Goal: Transaction & Acquisition: Purchase product/service

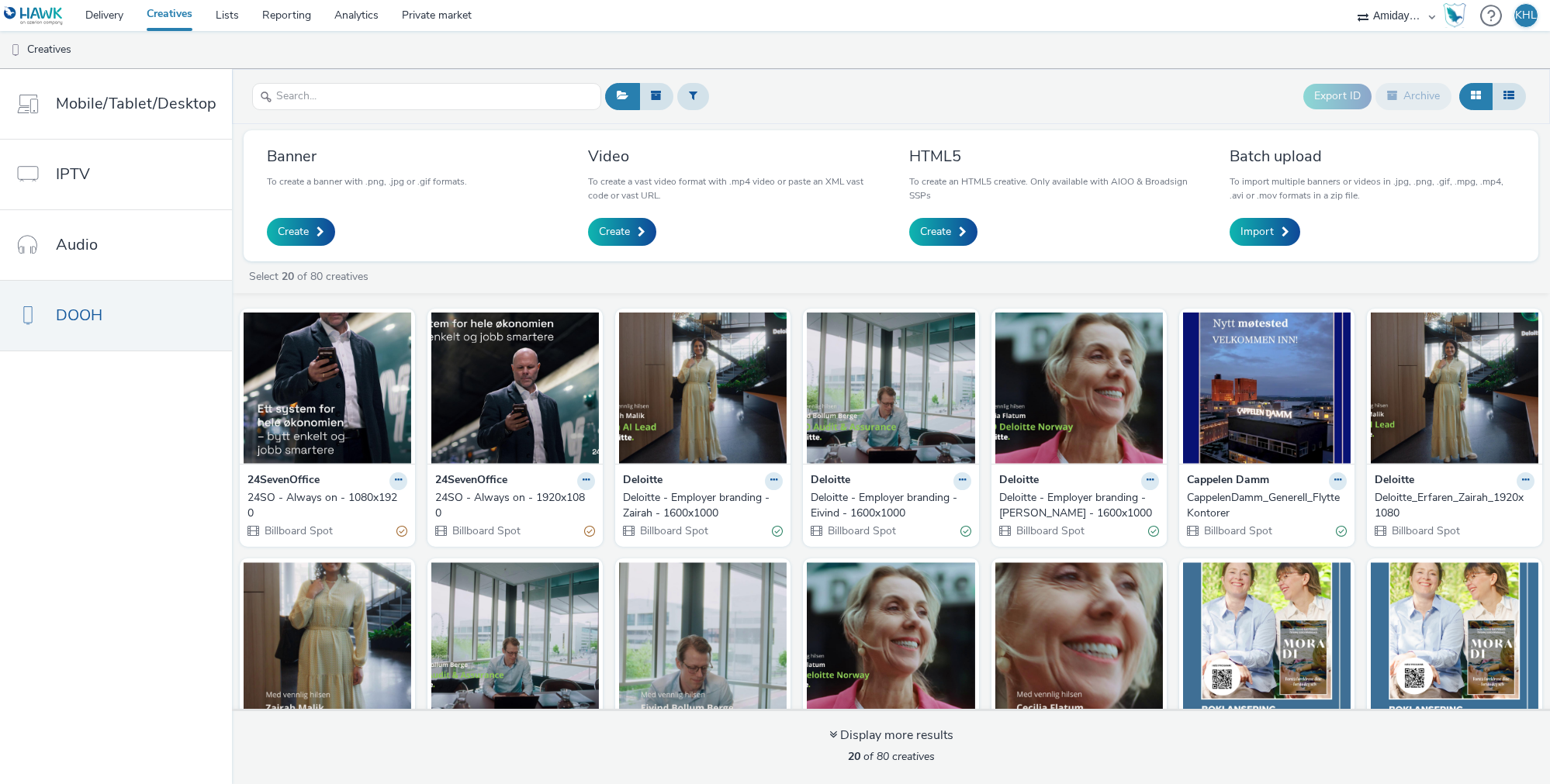
select select "c2295f28-7c96-446f-b279-53c23ee2b854"
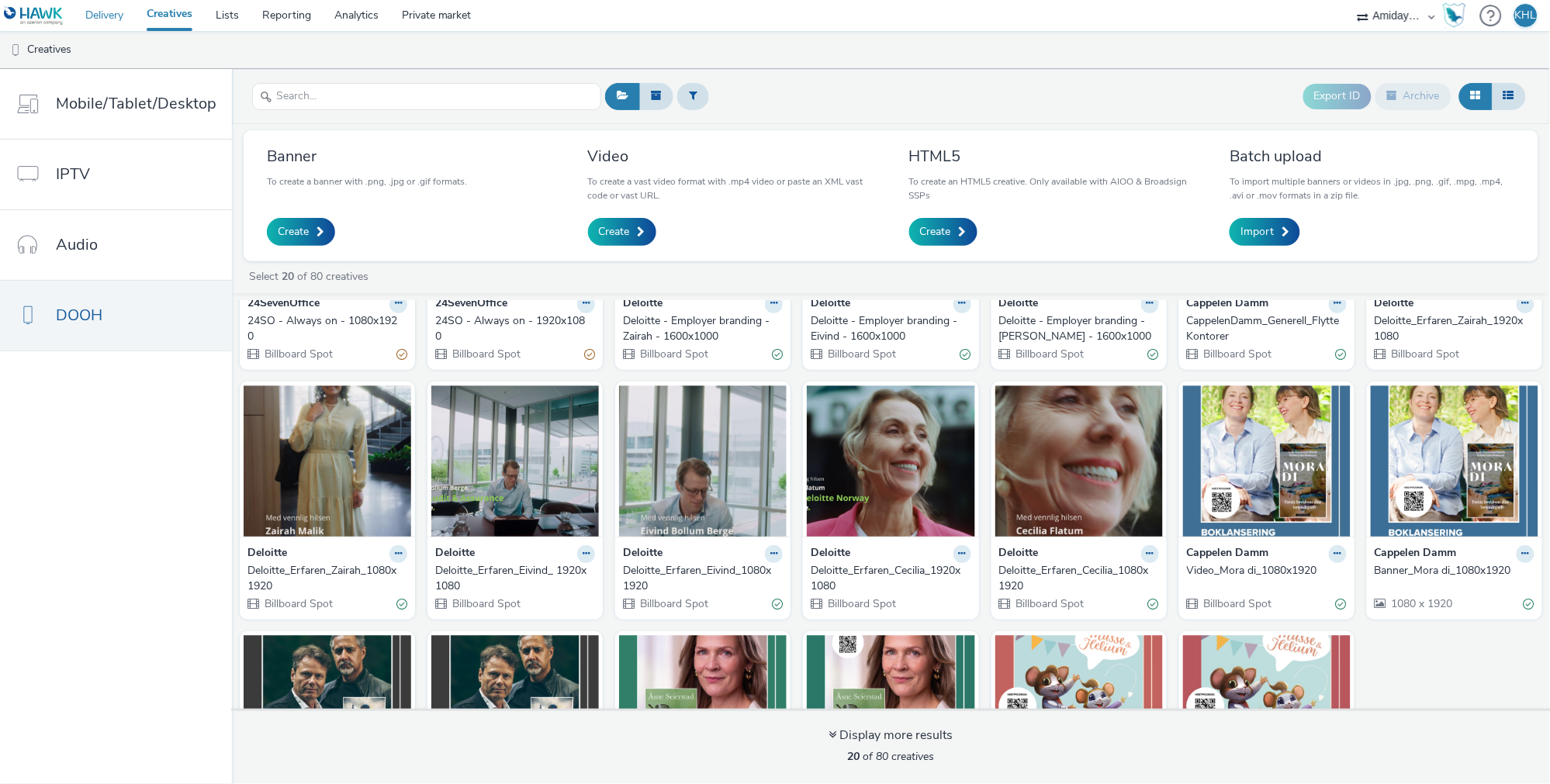
click at [108, 12] on link "Delivery" at bounding box center [105, 15] width 61 height 31
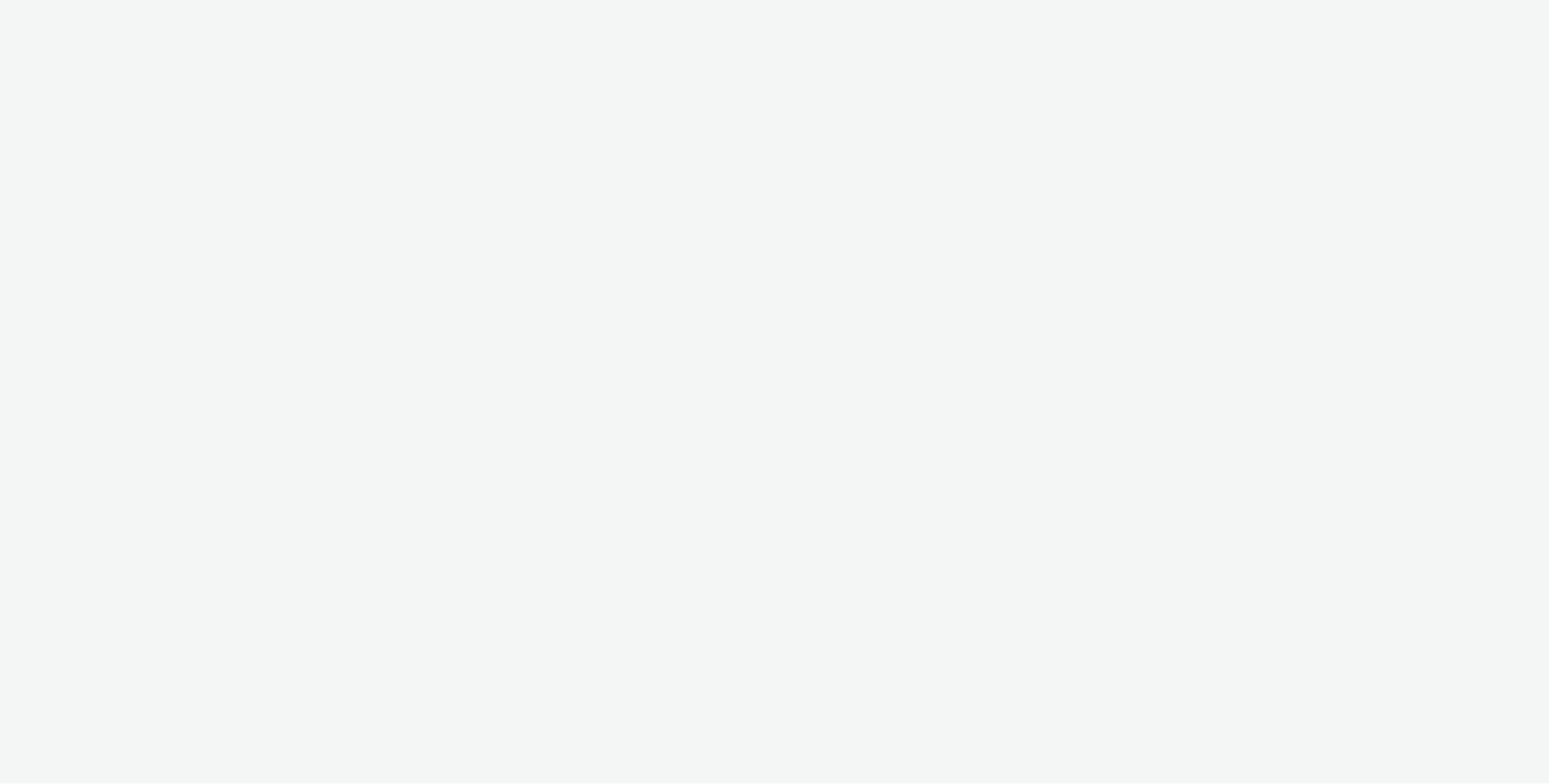
select select "c2295f28-7c96-446f-b279-53c23ee2b854"
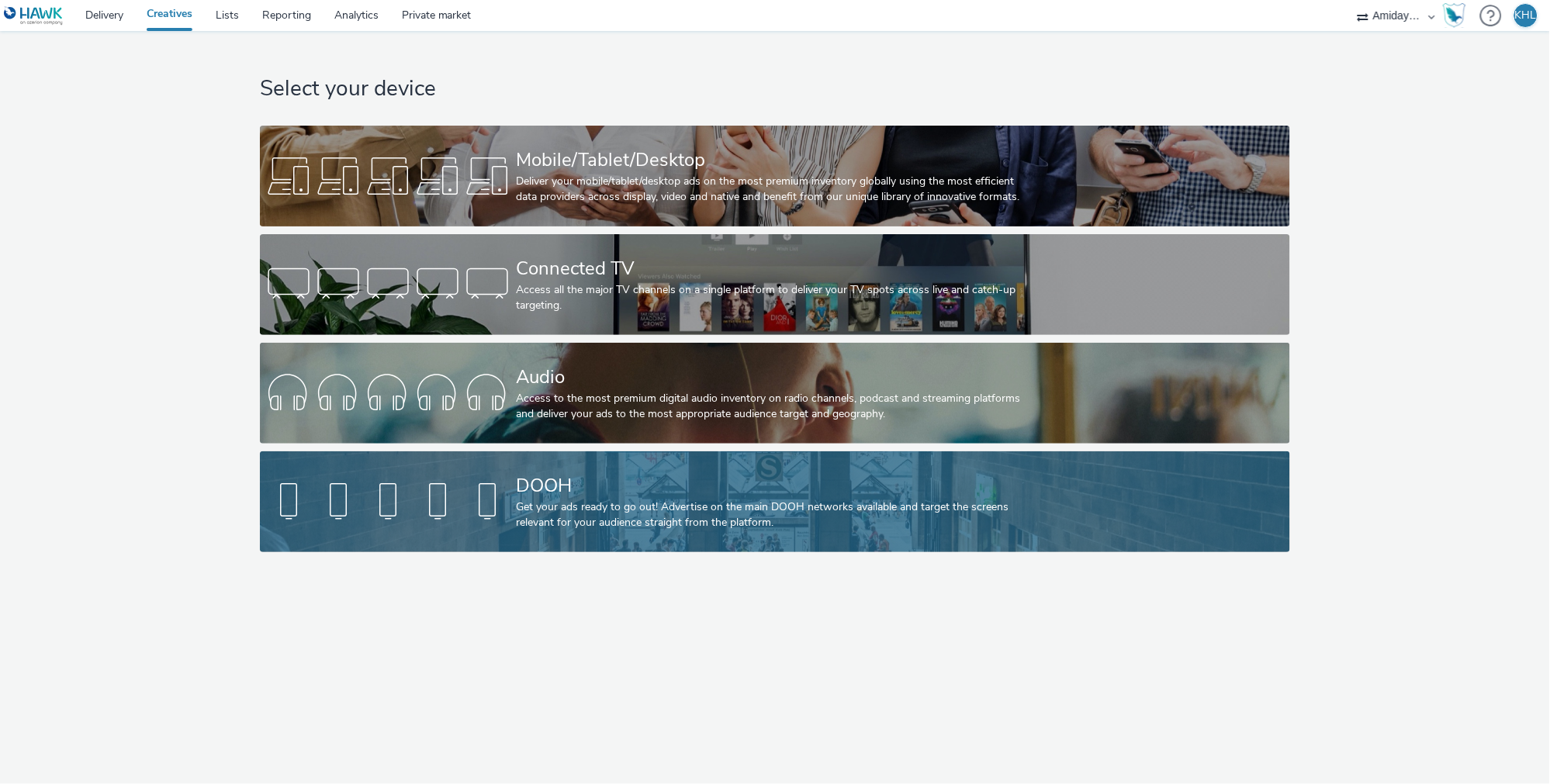
click at [468, 464] on link "DOOH Get your ads ready to go out! Advertise on the main DOOH networks availabl…" at bounding box center [774, 502] width 1030 height 101
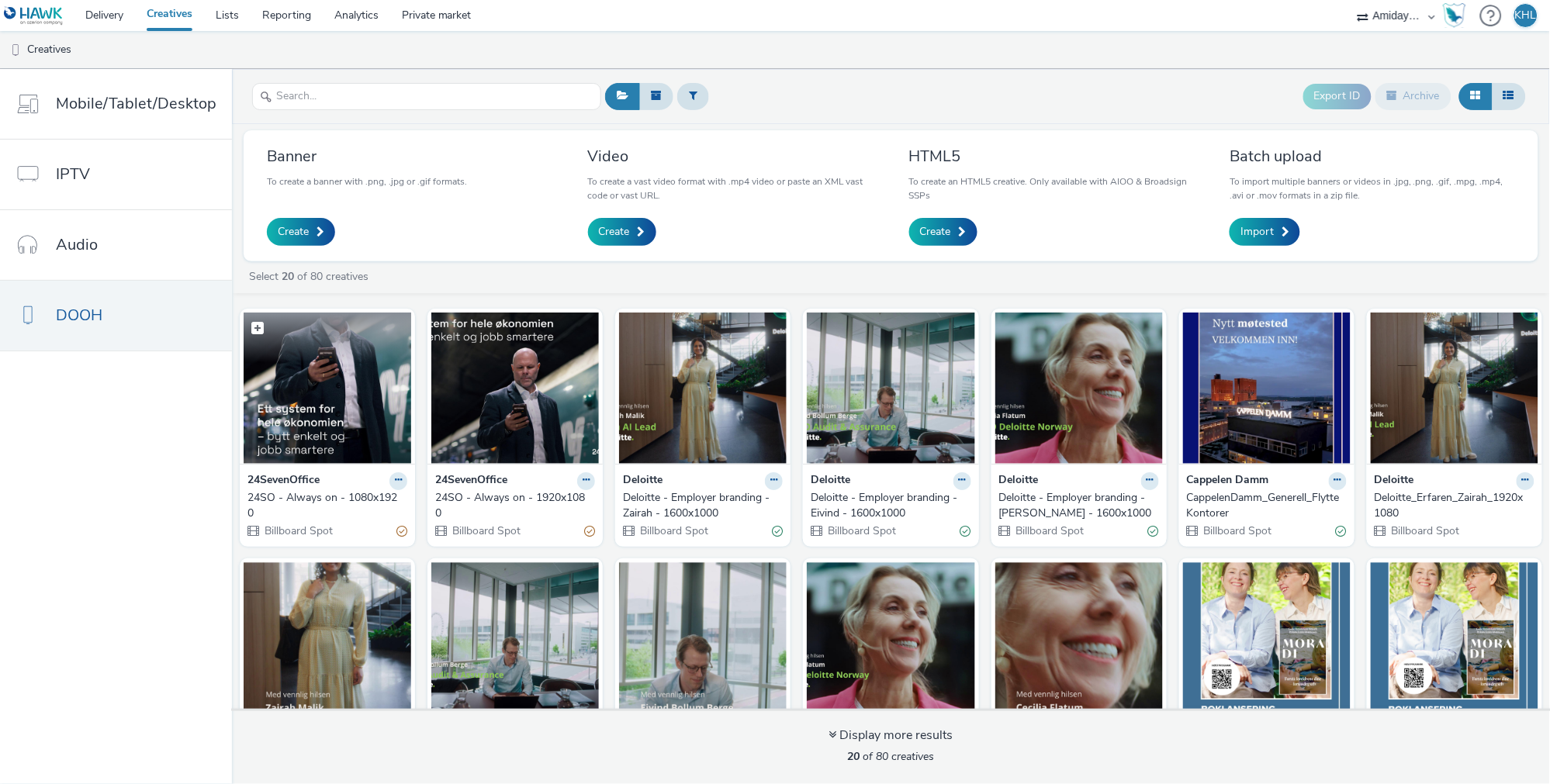
scroll to position [-2, 0]
click at [350, 423] on img at bounding box center [328, 388] width 168 height 151
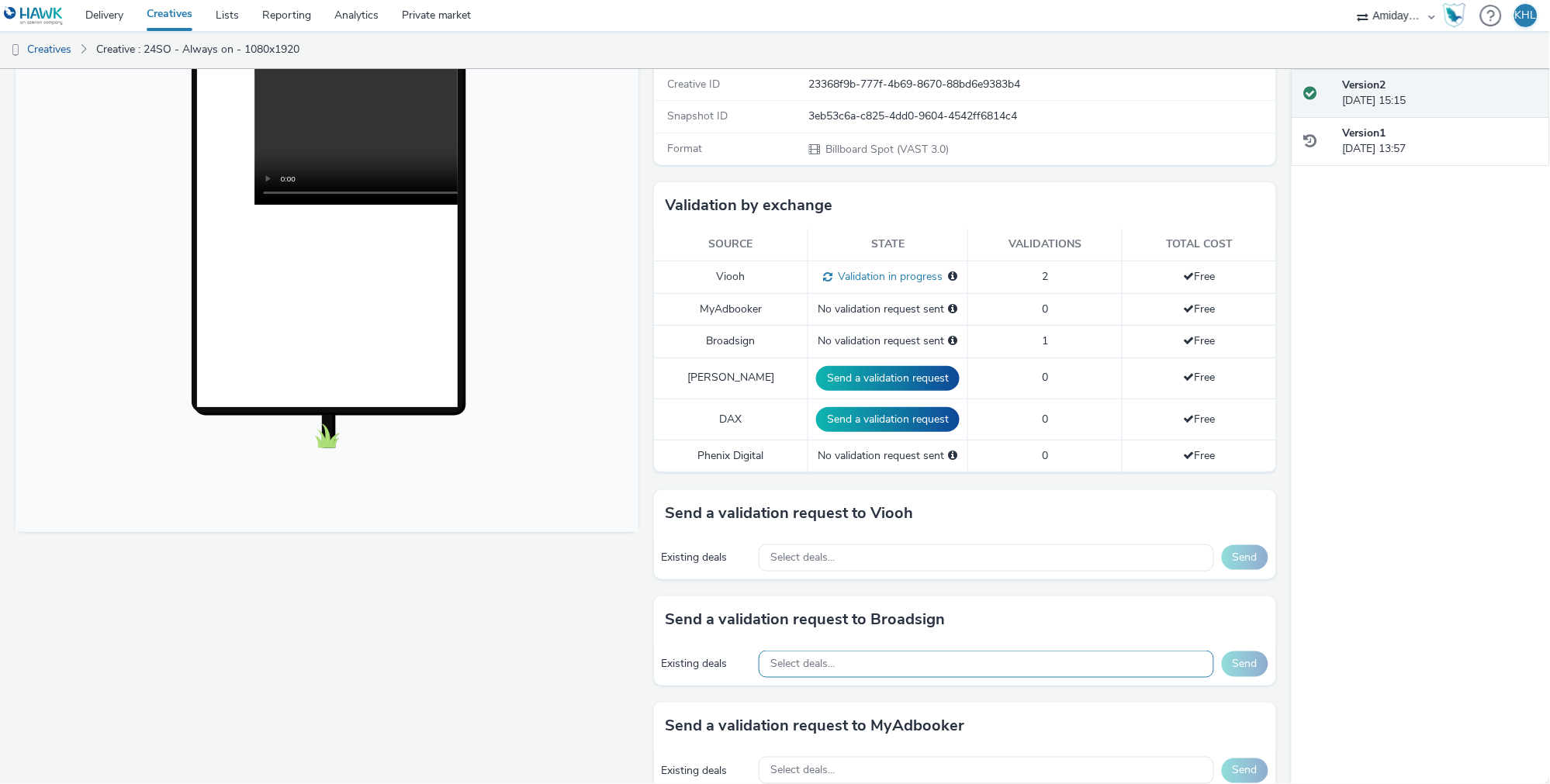
click at [891, 651] on div "Select deals..." at bounding box center [987, 665] width 456 height 27
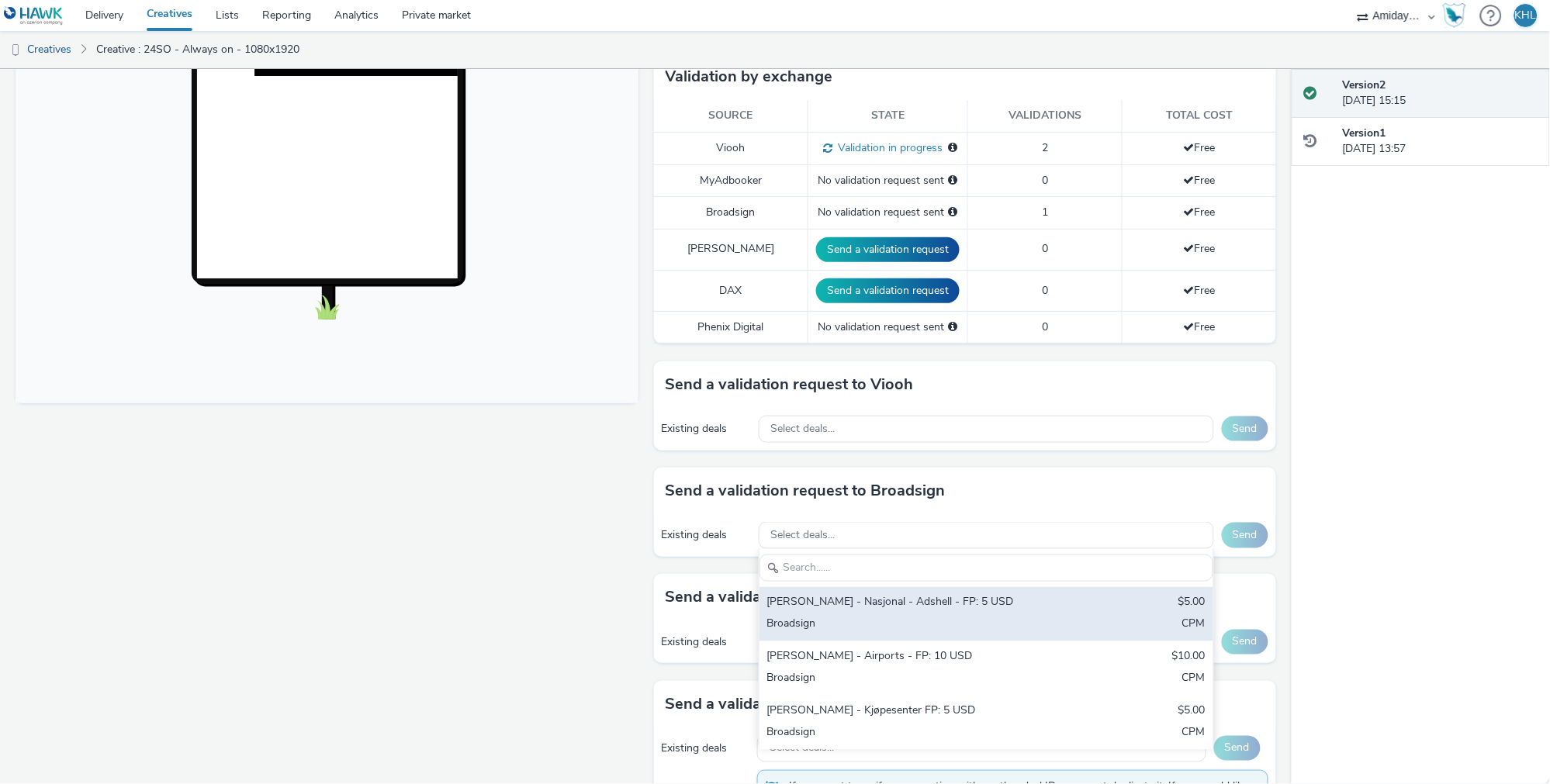
scroll to position [504, 0]
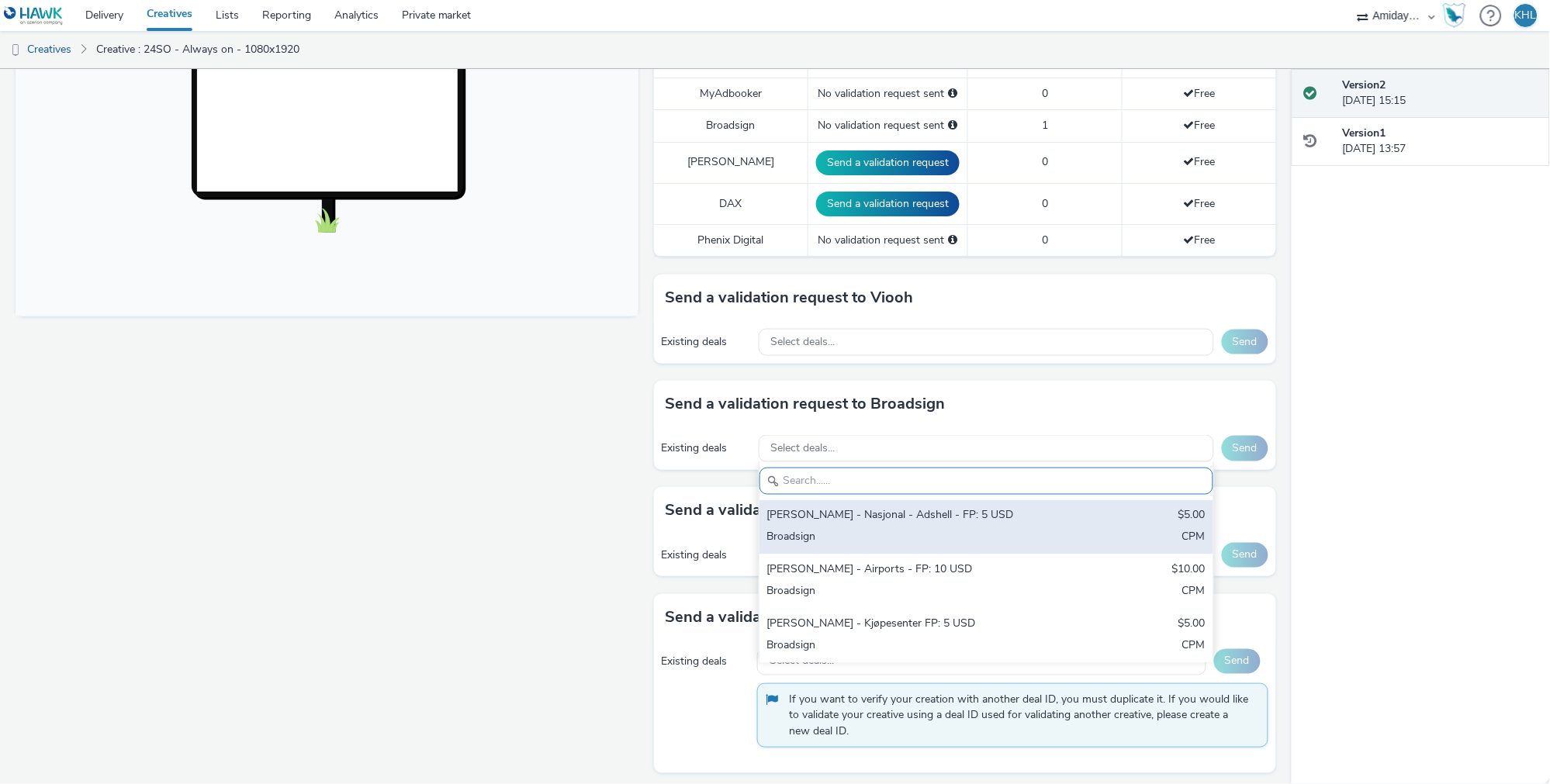
click at [943, 530] on div "Broadsign" at bounding box center [912, 539] width 290 height 18
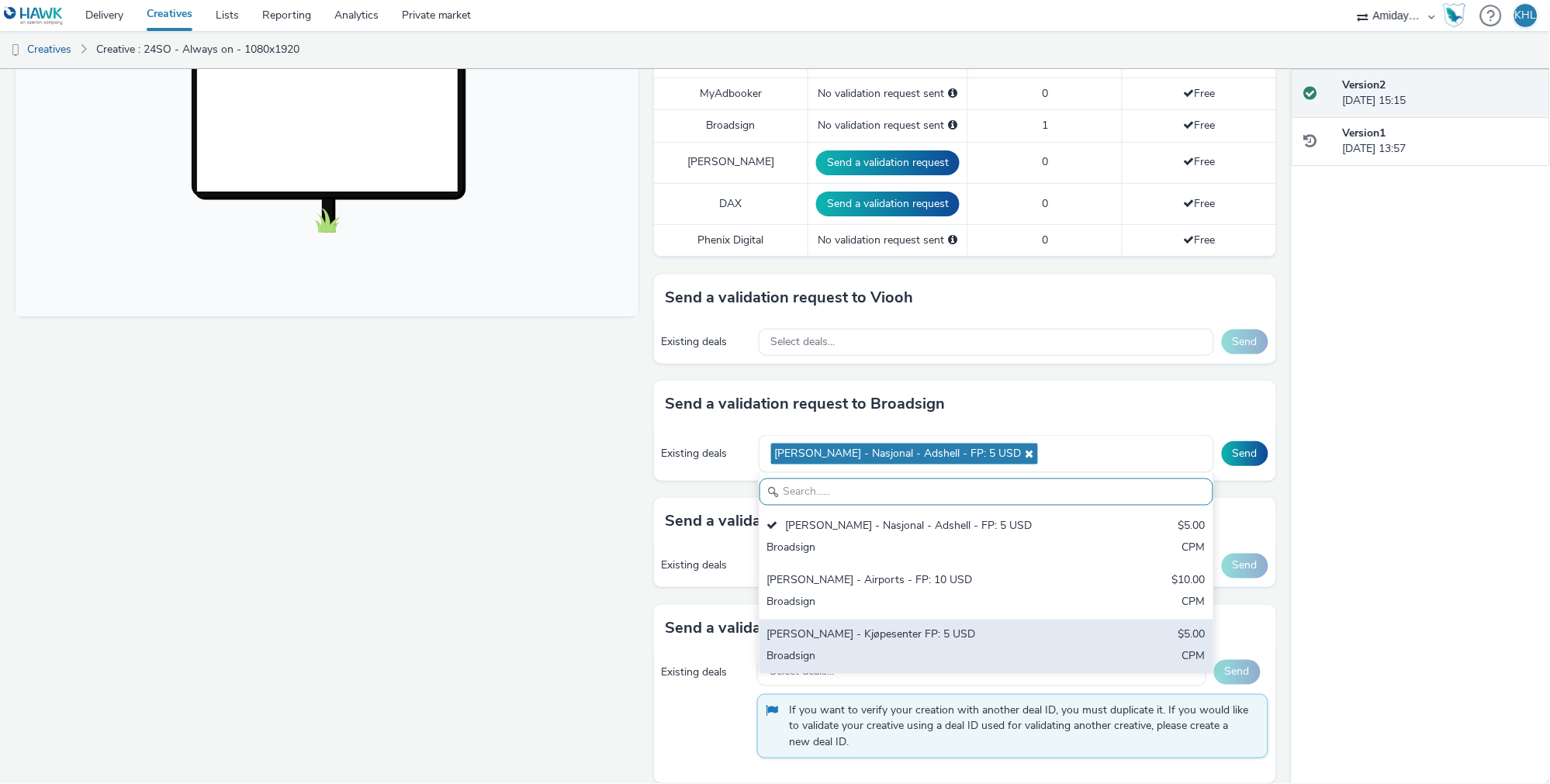
click at [919, 628] on div "[PERSON_NAME] - Kjøpesenter FP: 5 USD" at bounding box center [912, 637] width 290 height 18
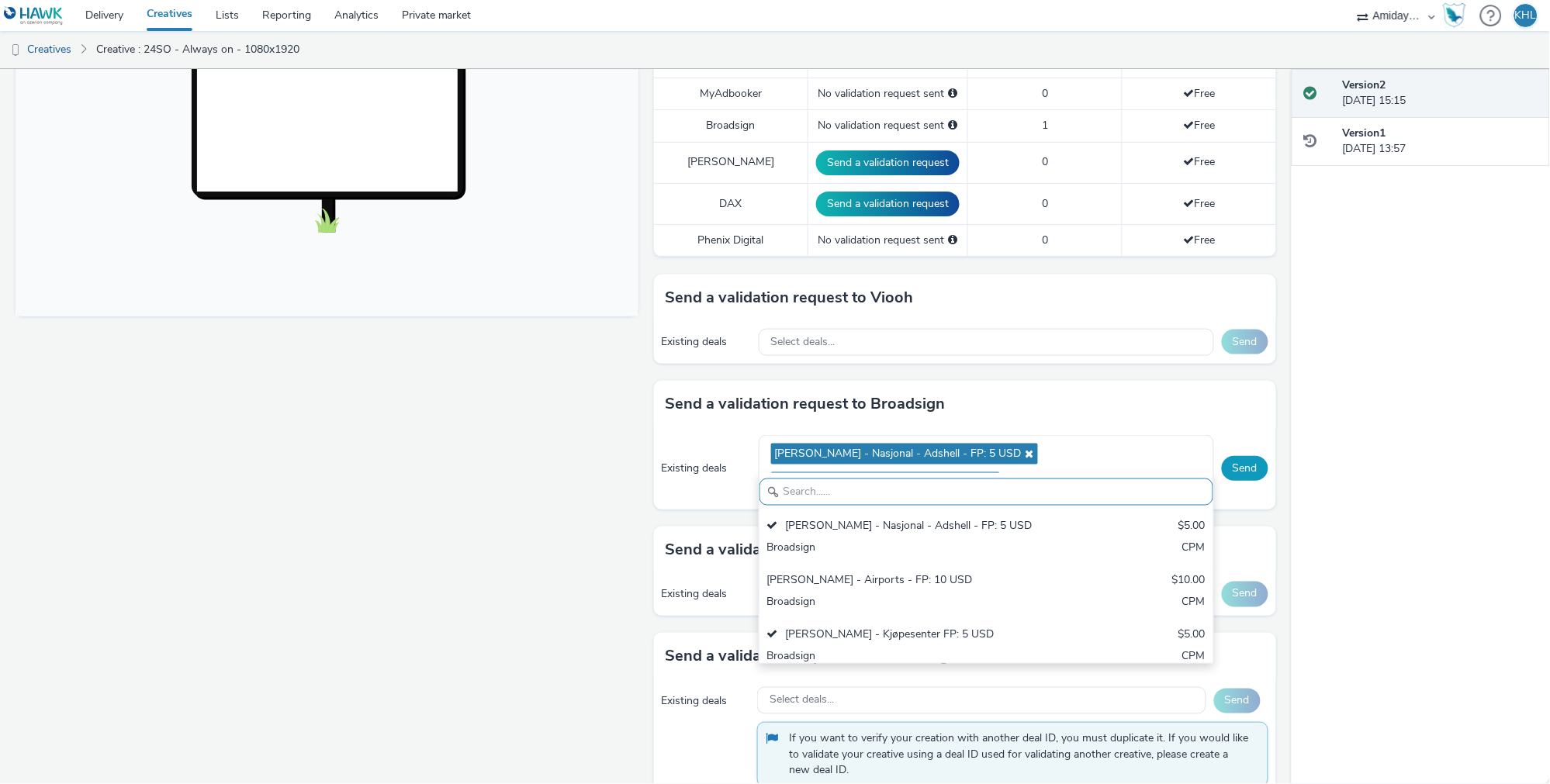
click at [1243, 456] on button "Send" at bounding box center [1245, 469] width 46 height 25
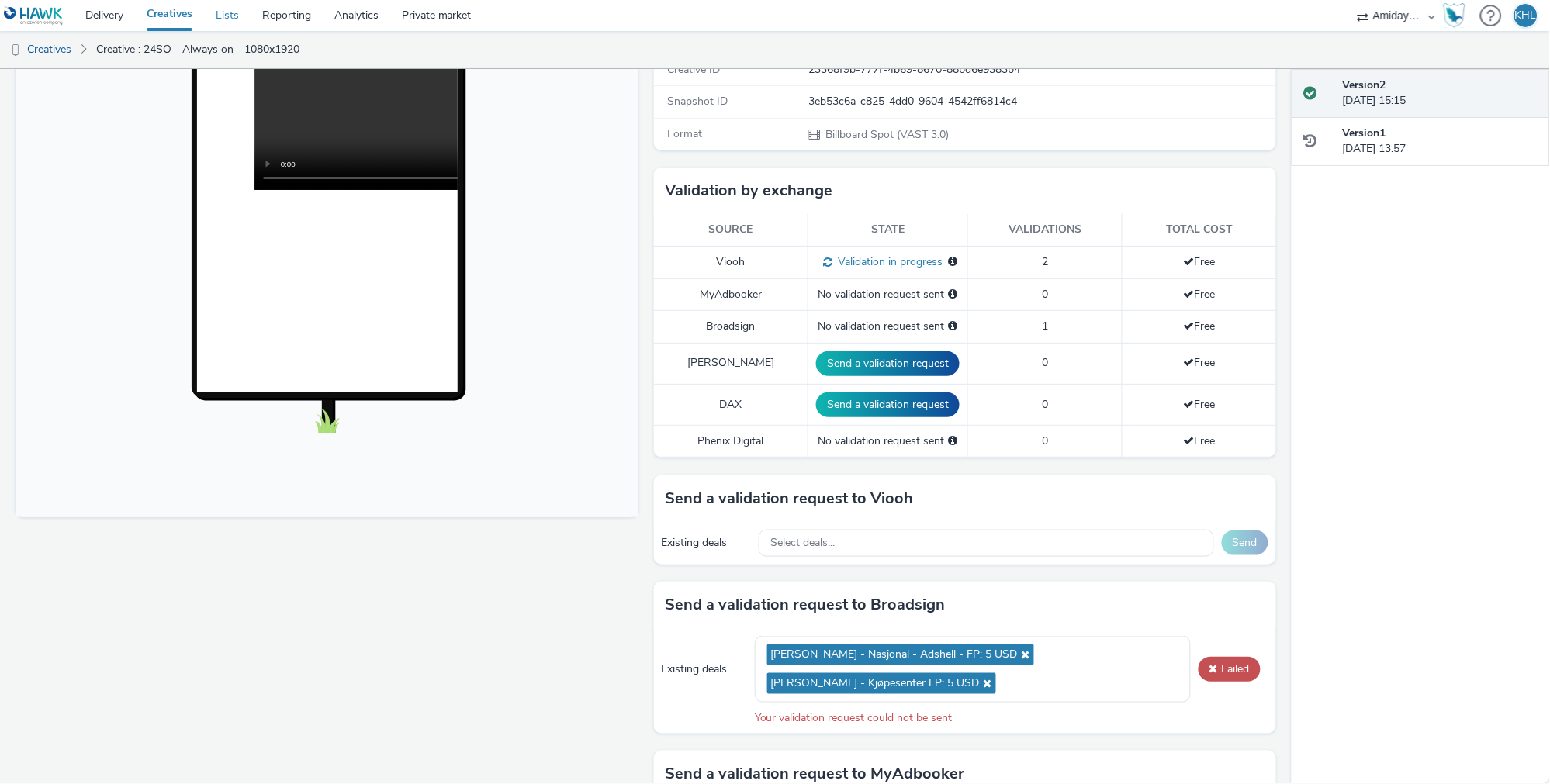
scroll to position [304, 0]
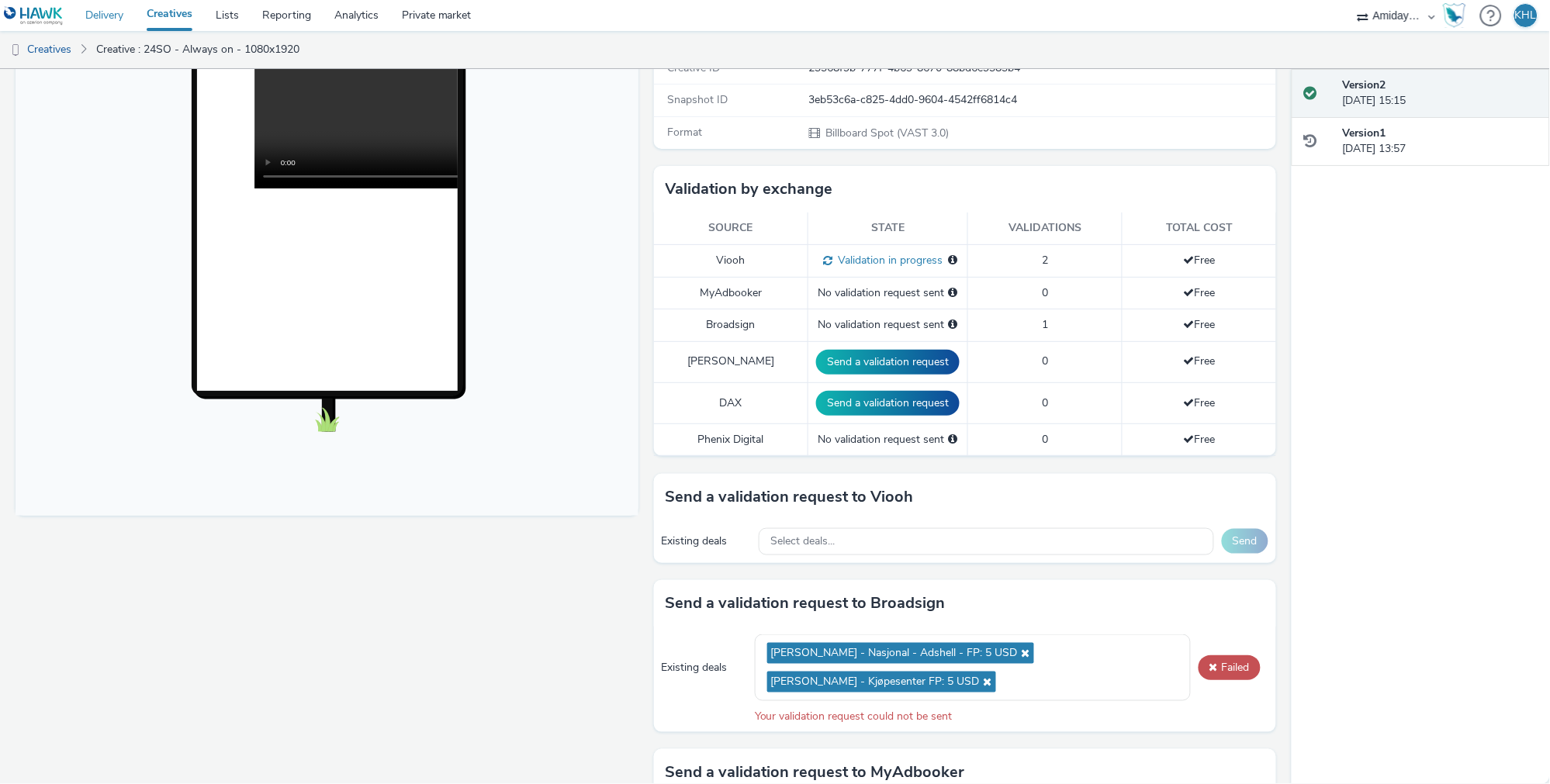
click at [95, 12] on link "Delivery" at bounding box center [105, 15] width 61 height 31
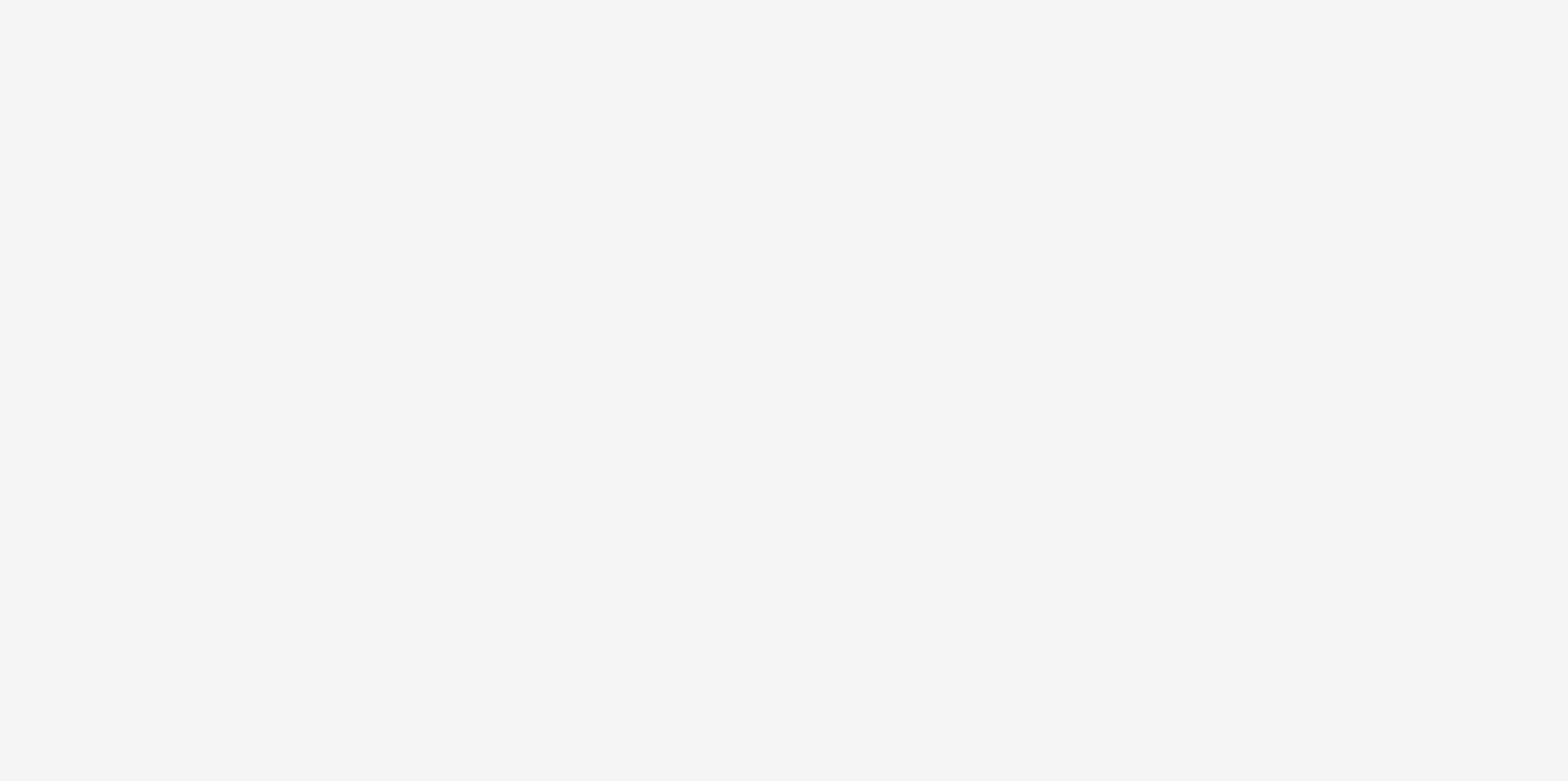
select select "c2295f28-7c96-446f-b279-53c23ee2b854"
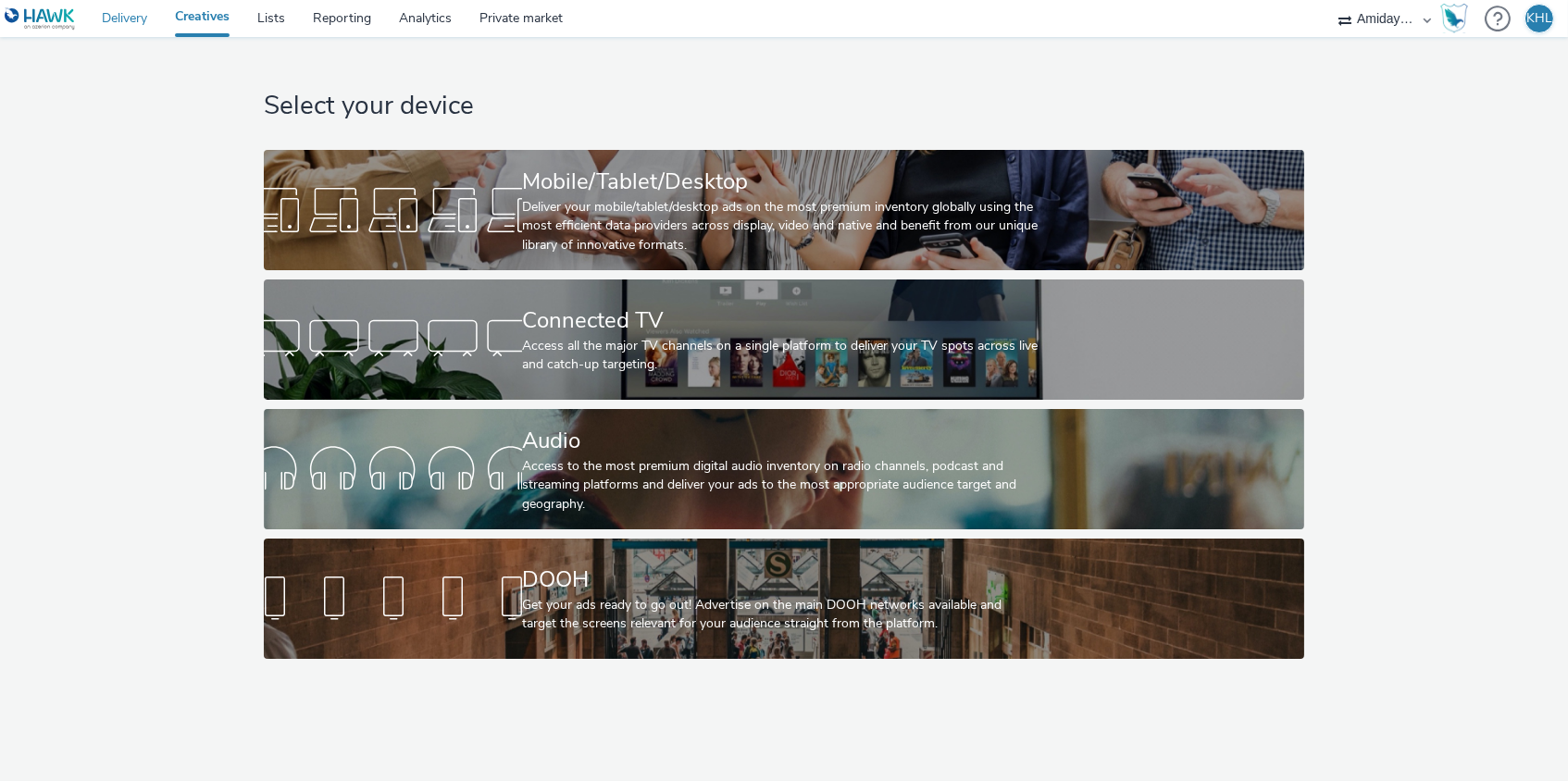
click at [119, 17] on link "Delivery" at bounding box center [125, 18] width 73 height 37
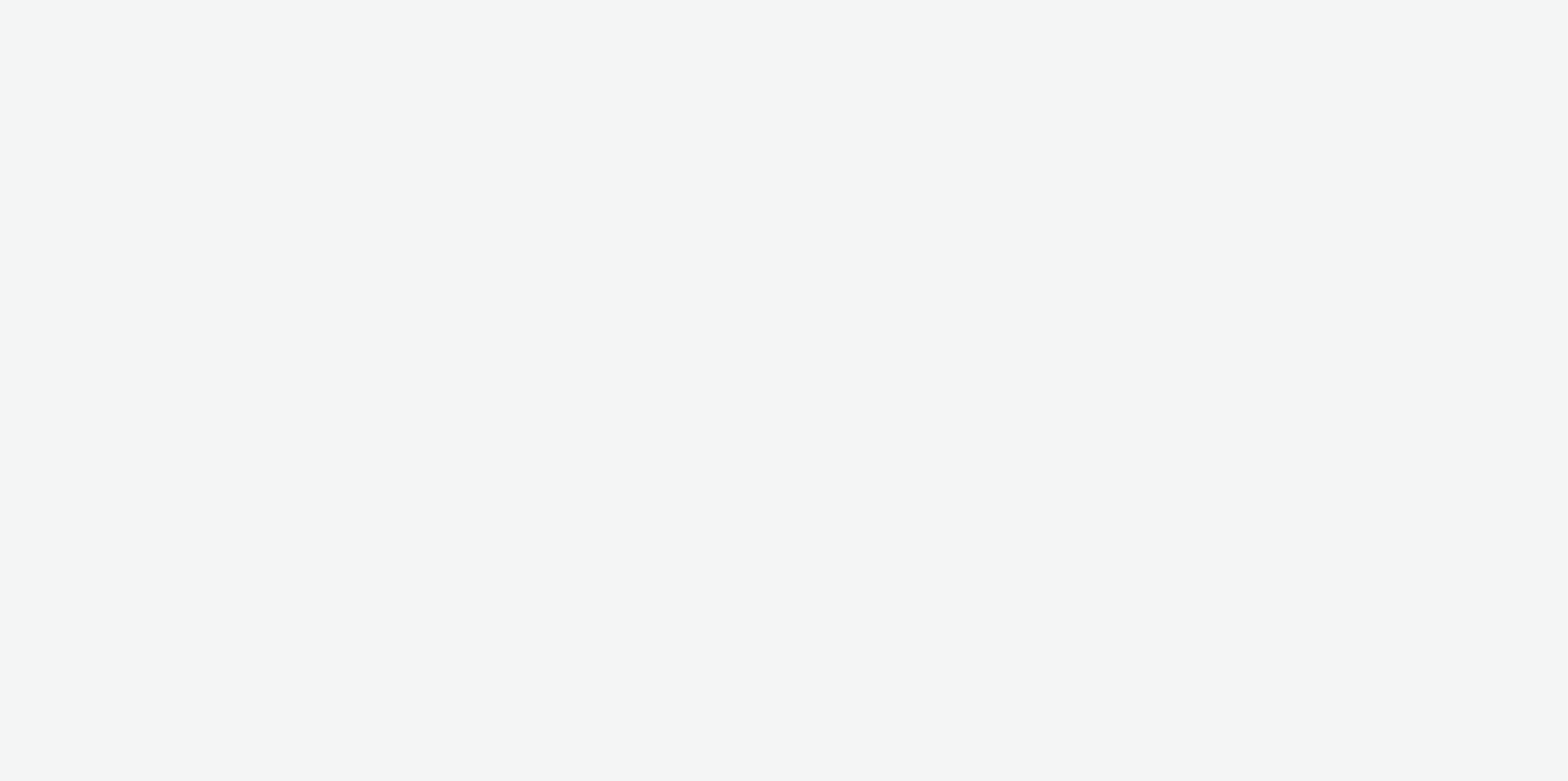
select select "c2295f28-7c96-446f-b279-53c23ee2b854"
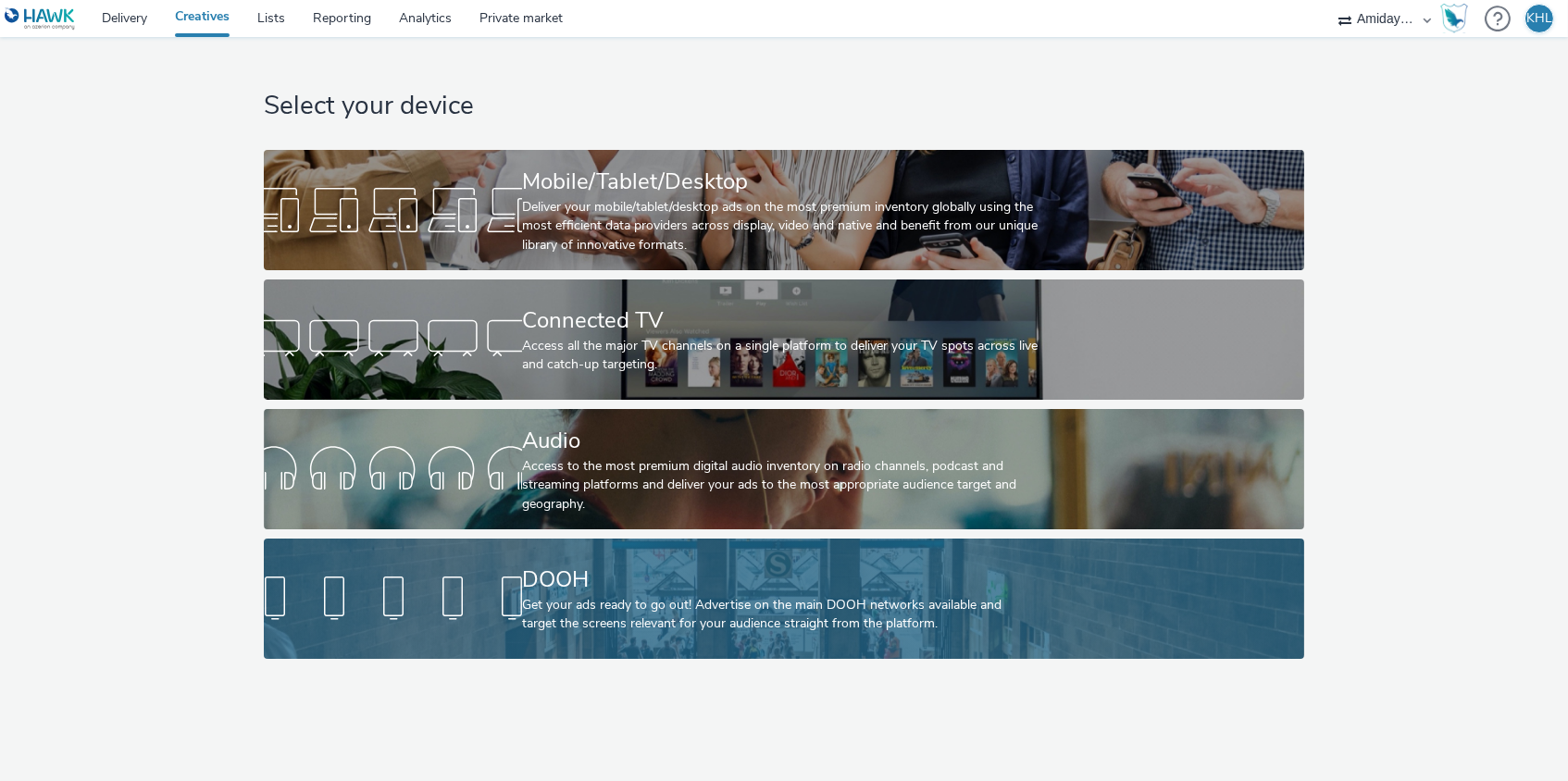
click at [510, 564] on link "DOOH Get your ads ready to go out! Advertise on the main DOOH networks availabl…" at bounding box center [785, 599] width 1041 height 121
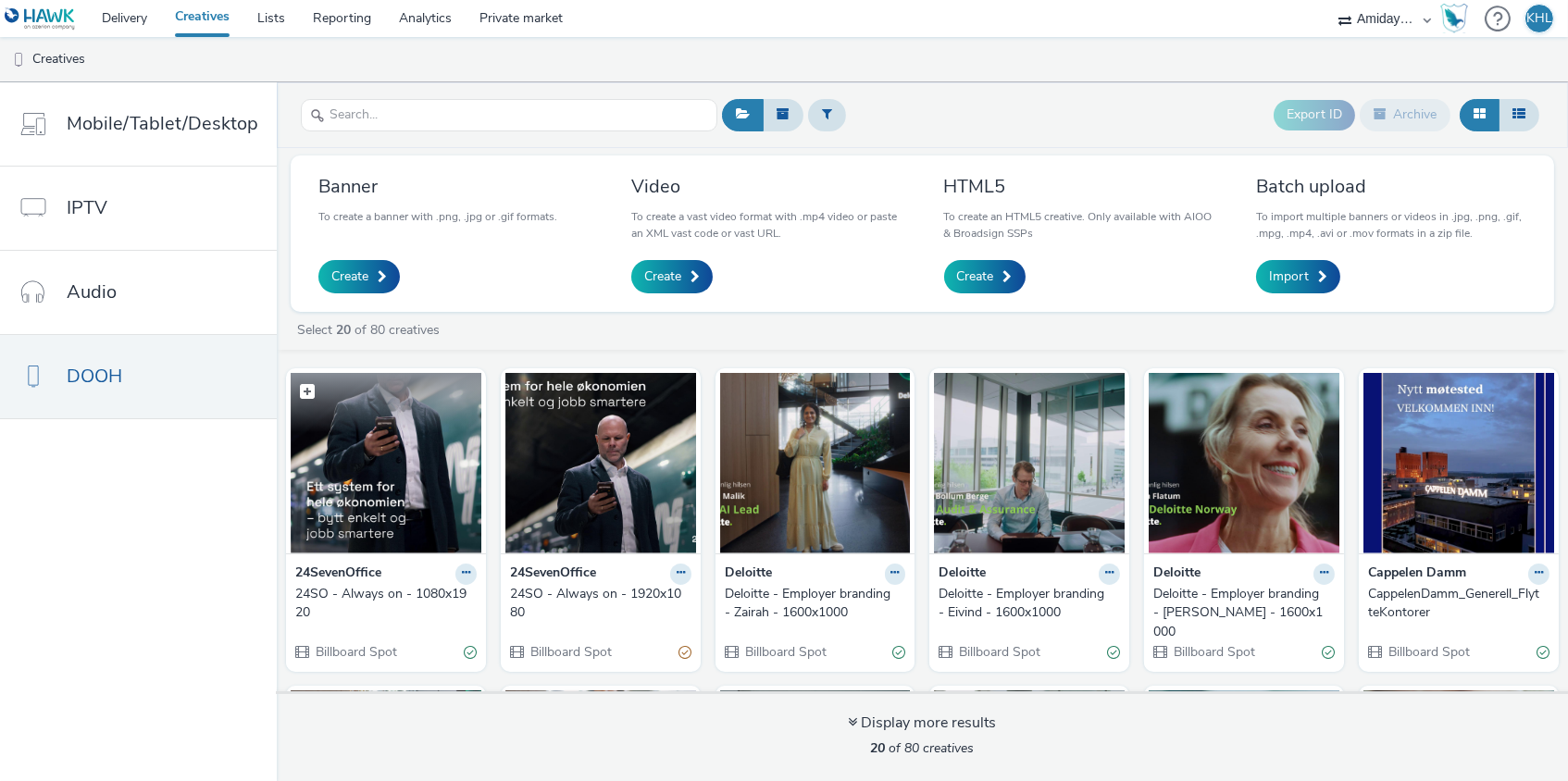
click at [415, 403] on label at bounding box center [386, 391] width 191 height 36
checkbox input "true"
click at [415, 434] on img at bounding box center [386, 463] width 191 height 180
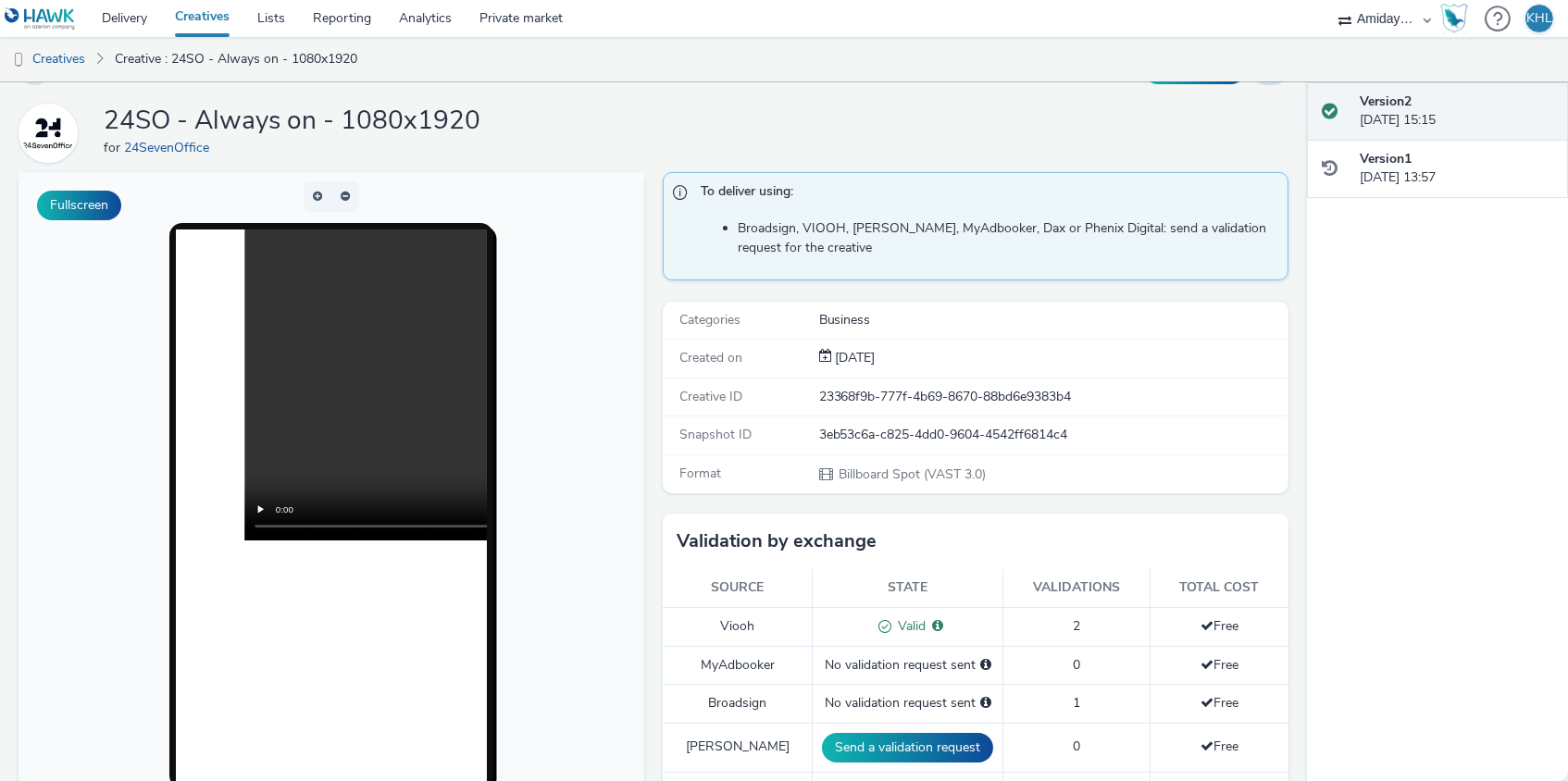
scroll to position [59, 0]
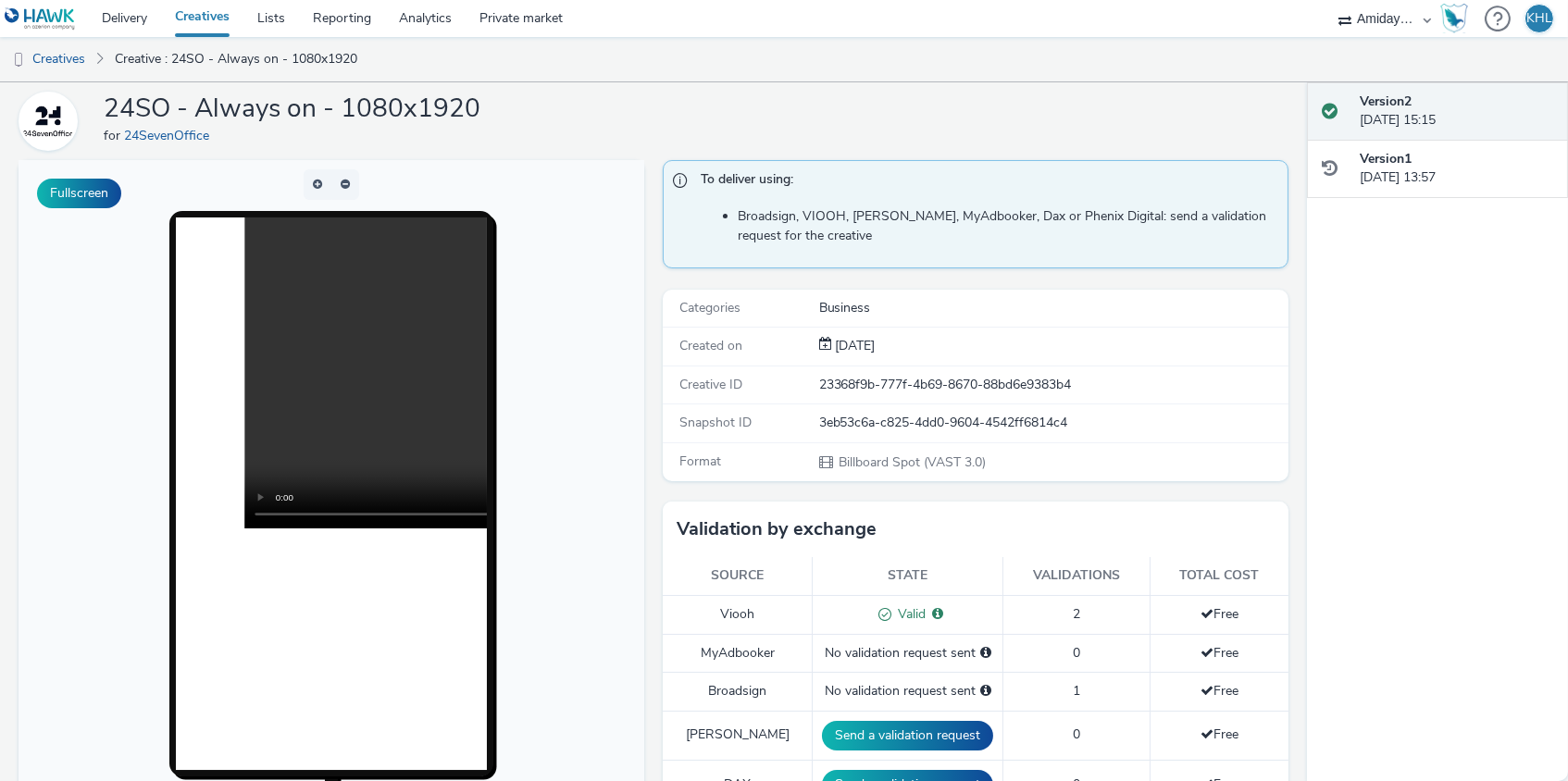
click at [343, 374] on video at bounding box center [555, 373] width 622 height 311
click at [260, 513] on video at bounding box center [555, 373] width 622 height 311
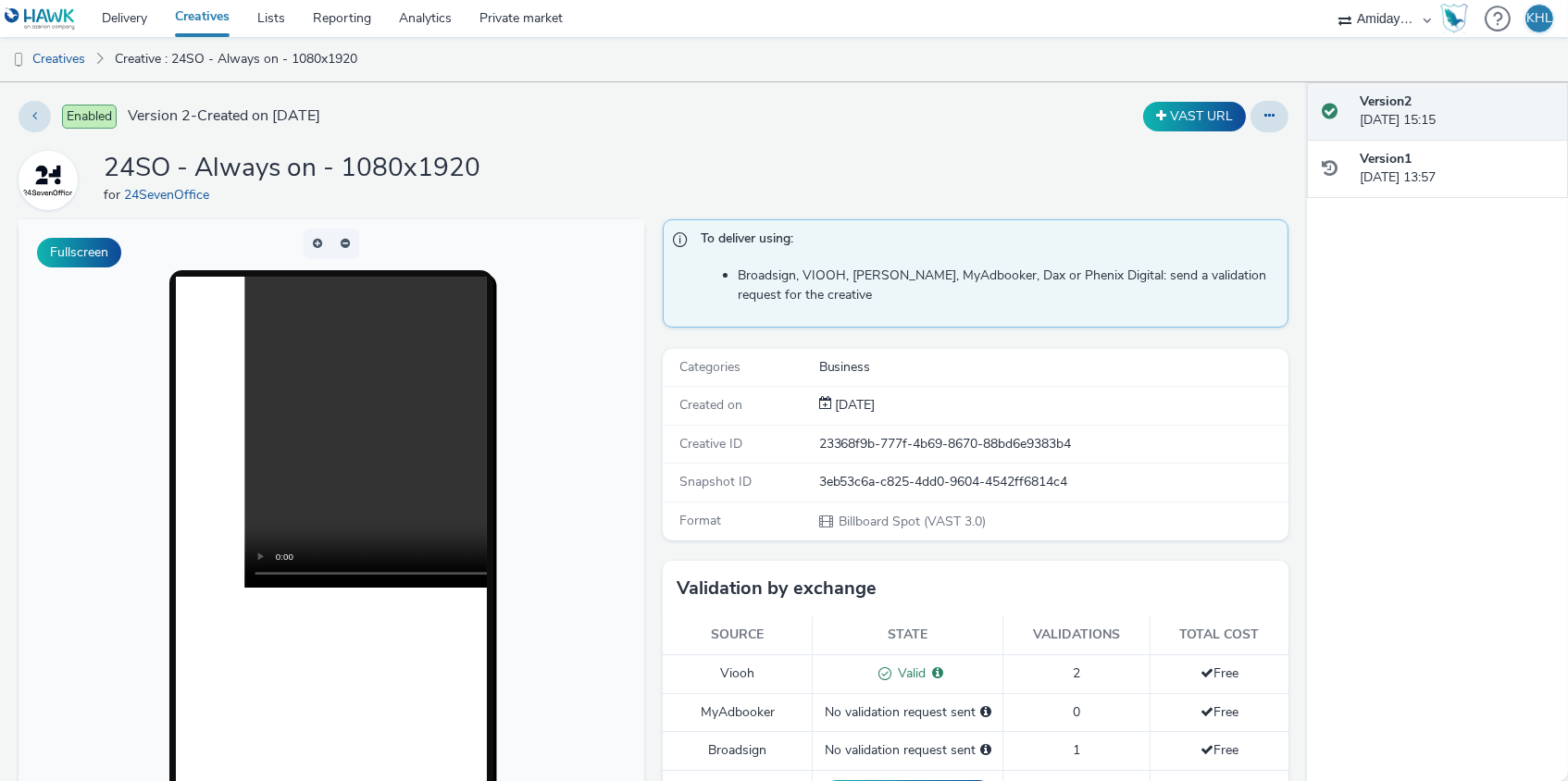
scroll to position [0, 0]
click at [207, 25] on link "Creatives" at bounding box center [202, 18] width 82 height 37
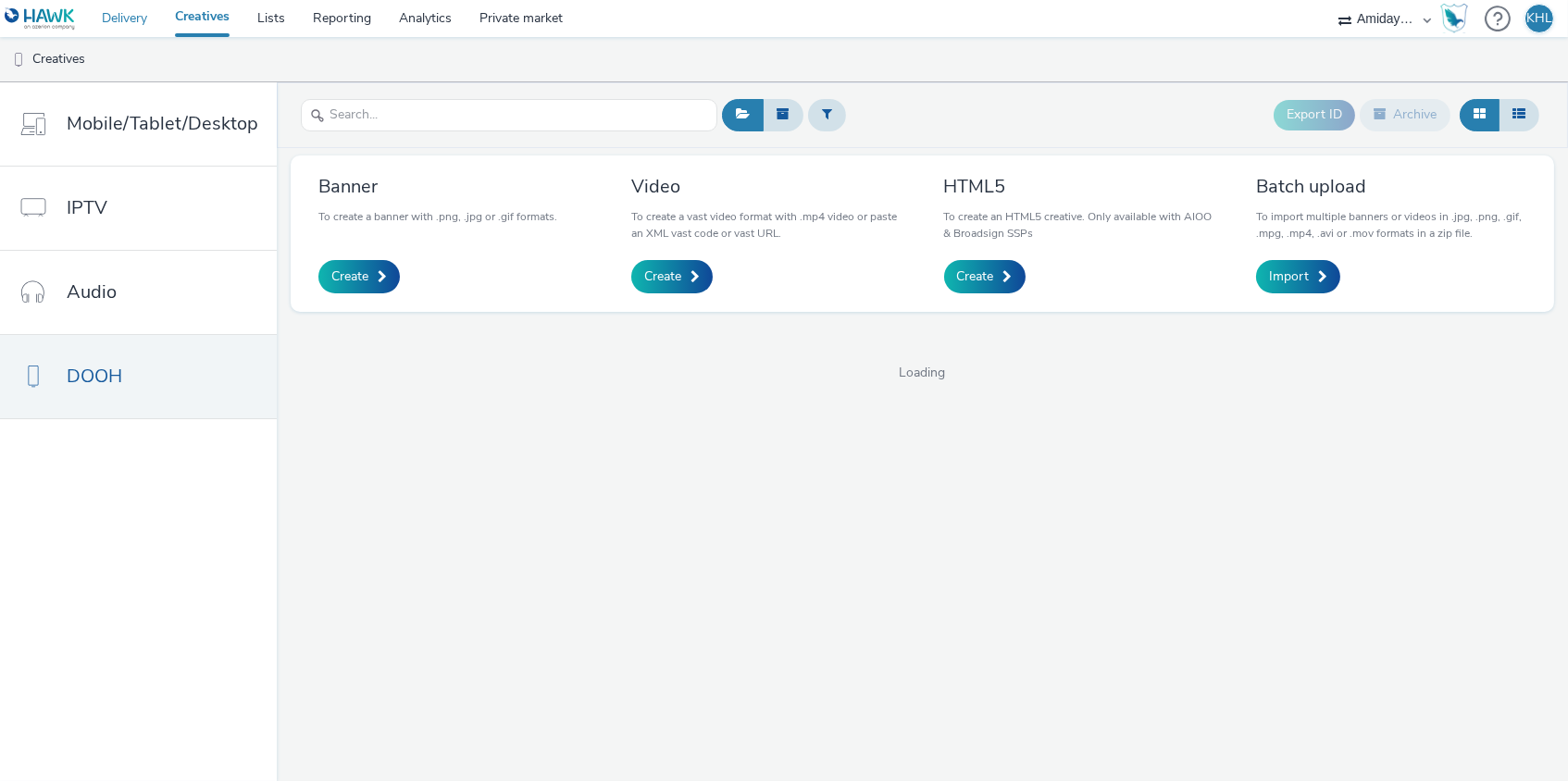
click at [114, 20] on link "Delivery" at bounding box center [125, 18] width 73 height 37
